Goal: Find contact information: Find contact information

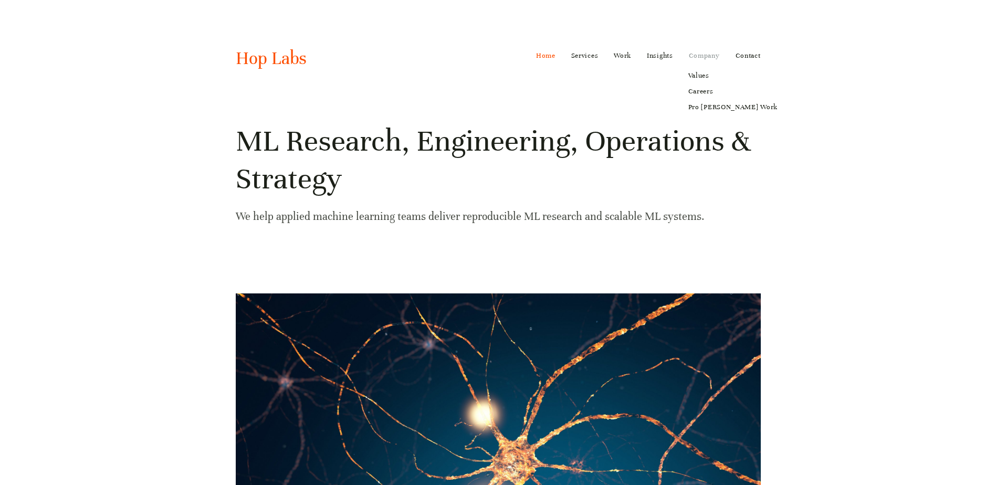
click at [704, 55] on link "Company" at bounding box center [704, 55] width 31 height 17
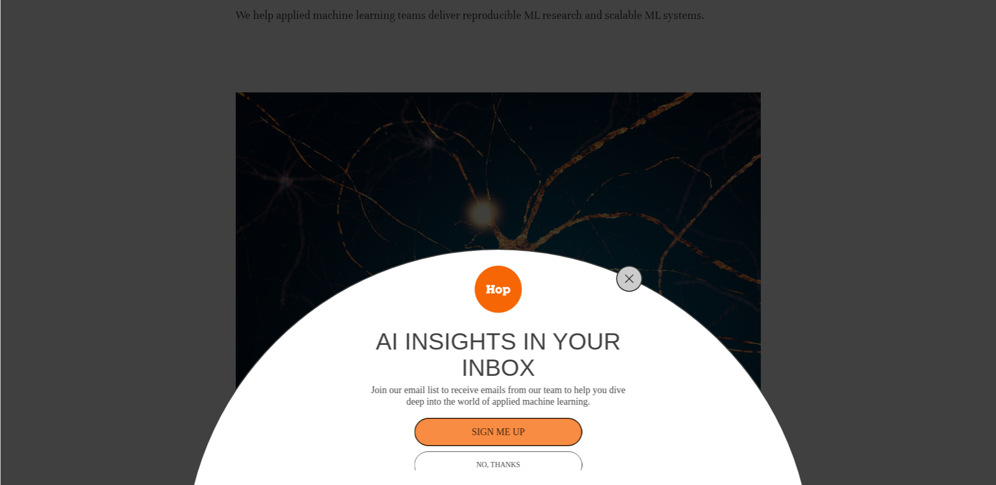
scroll to position [210, 0]
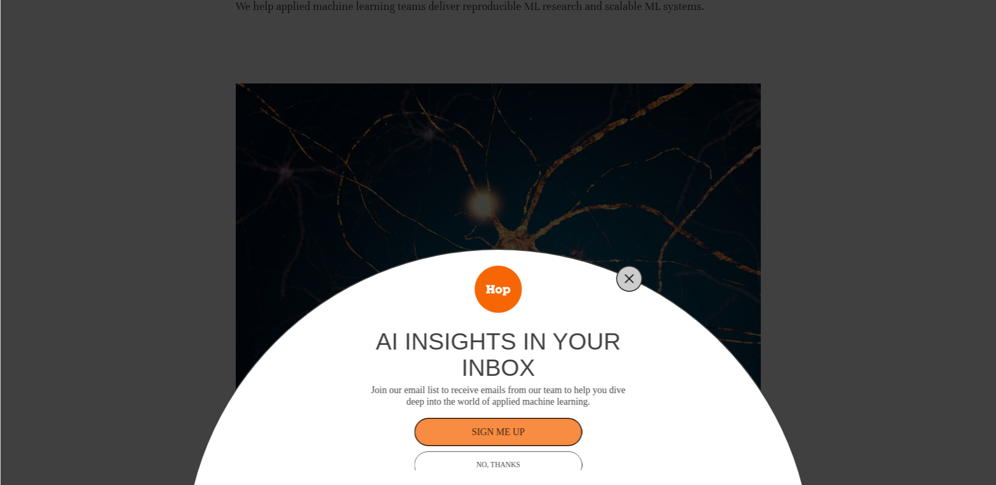
click at [628, 277] on line "Close" at bounding box center [628, 278] width 7 height 7
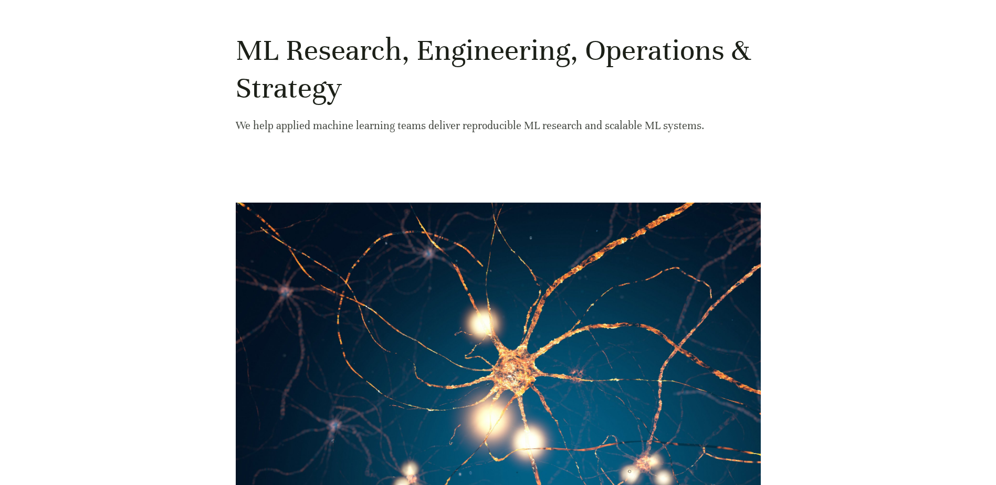
scroll to position [0, 0]
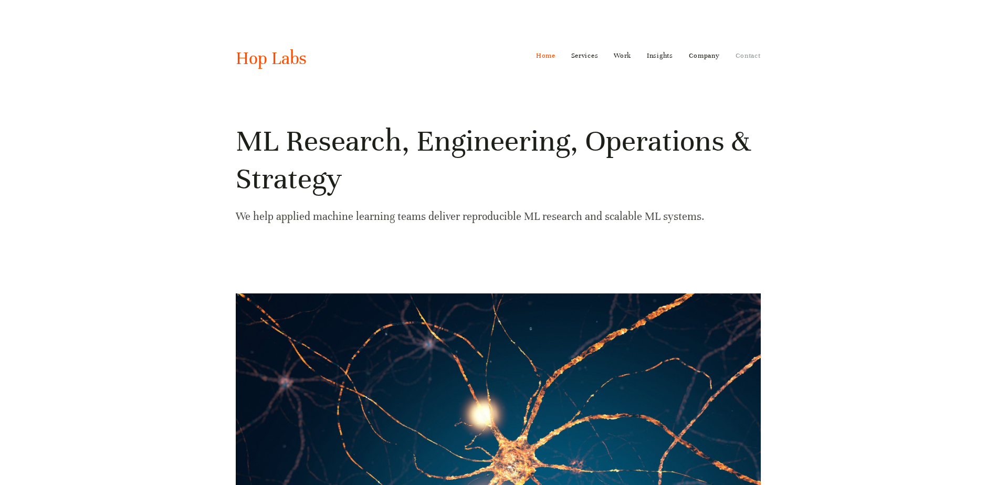
click at [746, 55] on link "Contact" at bounding box center [748, 55] width 25 height 17
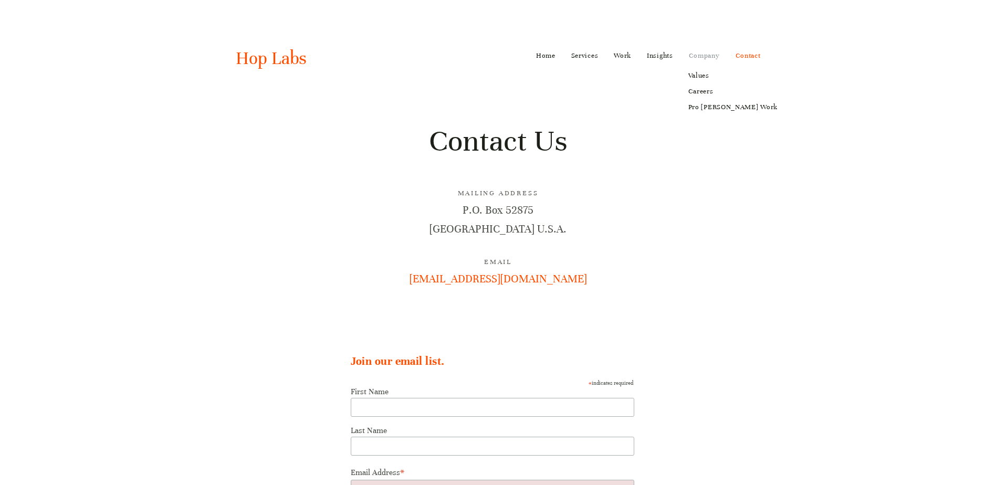
click at [703, 57] on link "Company" at bounding box center [704, 55] width 31 height 17
click at [702, 92] on link "Careers" at bounding box center [733, 91] width 104 height 16
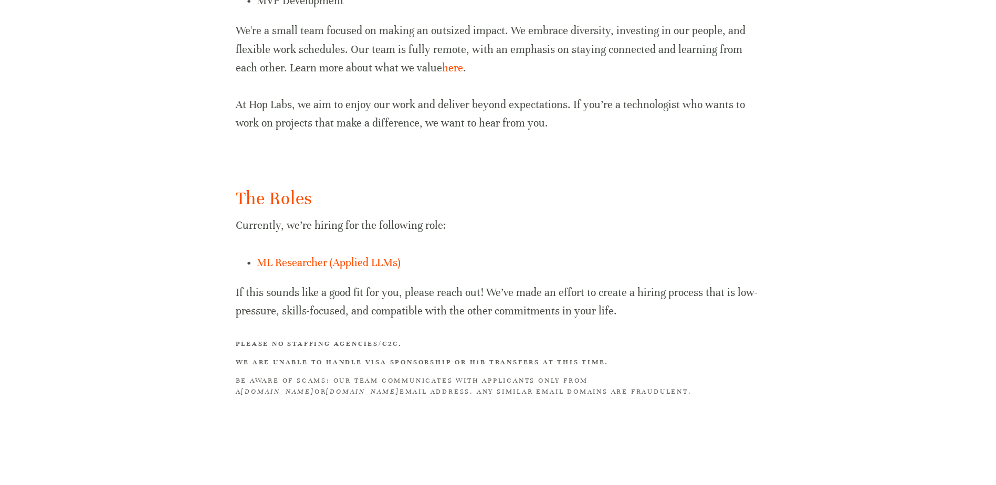
scroll to position [590, 0]
